Goal: Use online tool/utility: Utilize a website feature to perform a specific function

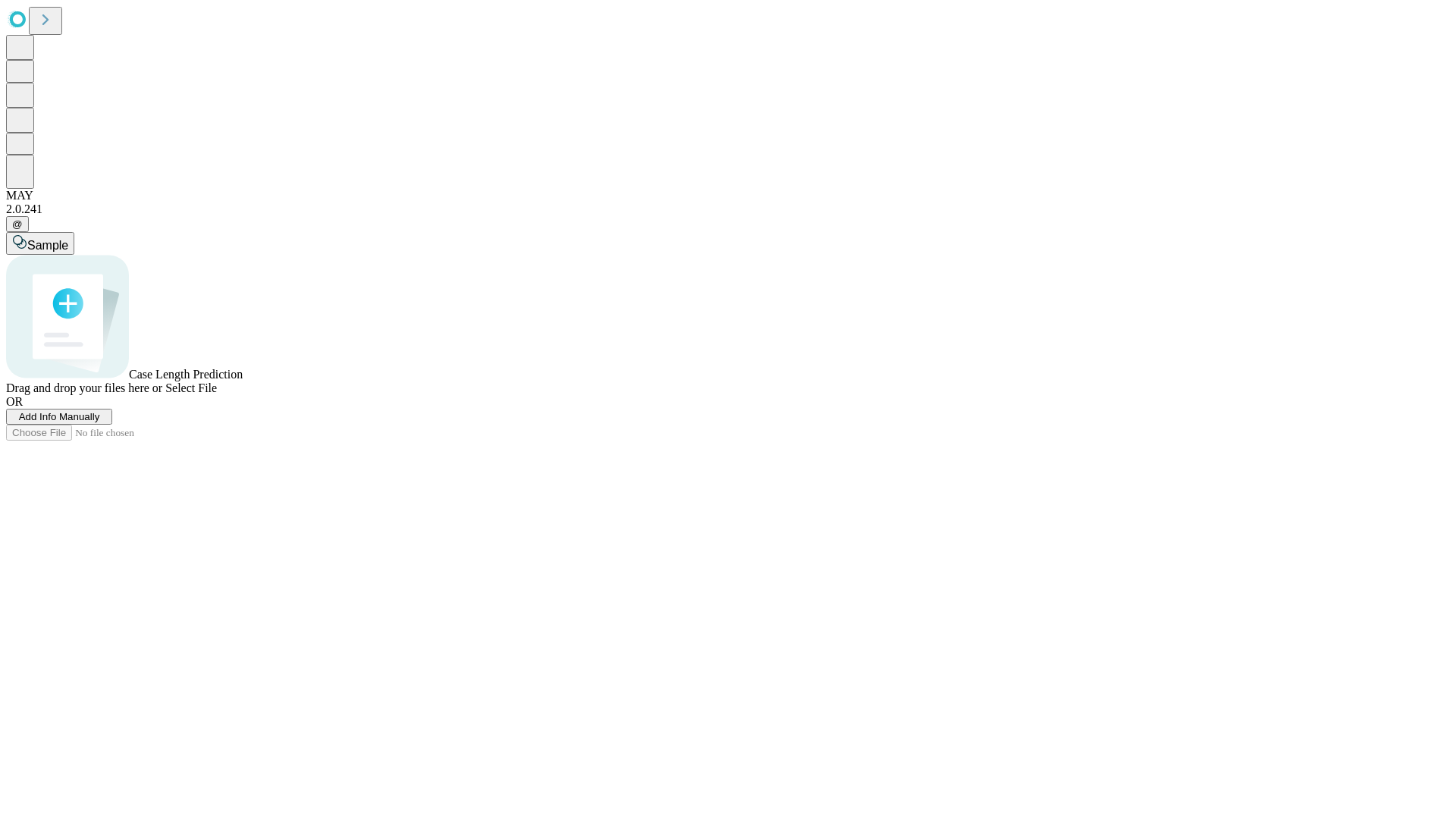
click at [217, 394] on span "Select File" at bounding box center [191, 388] width 52 height 12
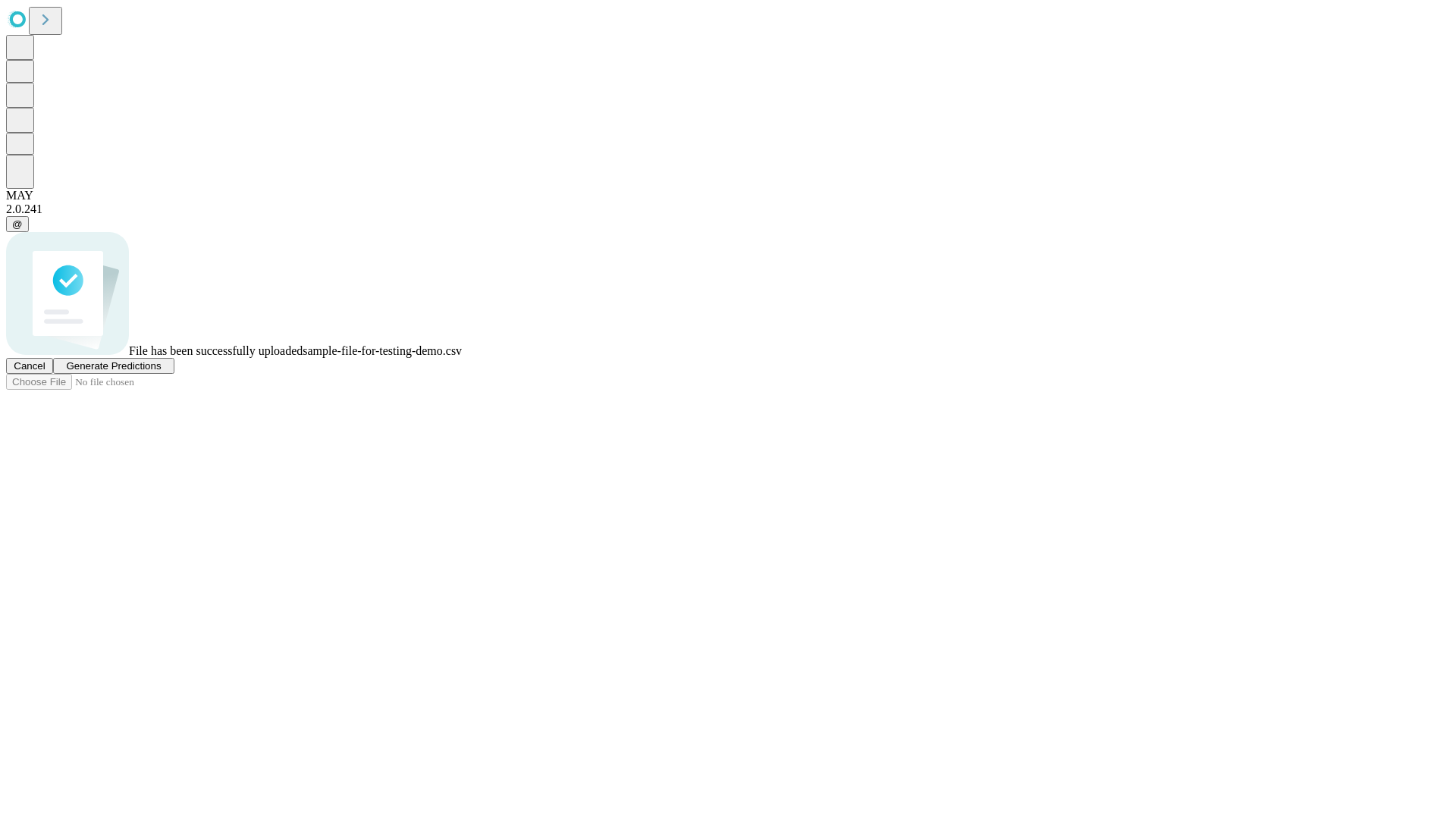
click at [161, 372] on span "Generate Predictions" at bounding box center [113, 366] width 95 height 12
